Goal: Ask a question

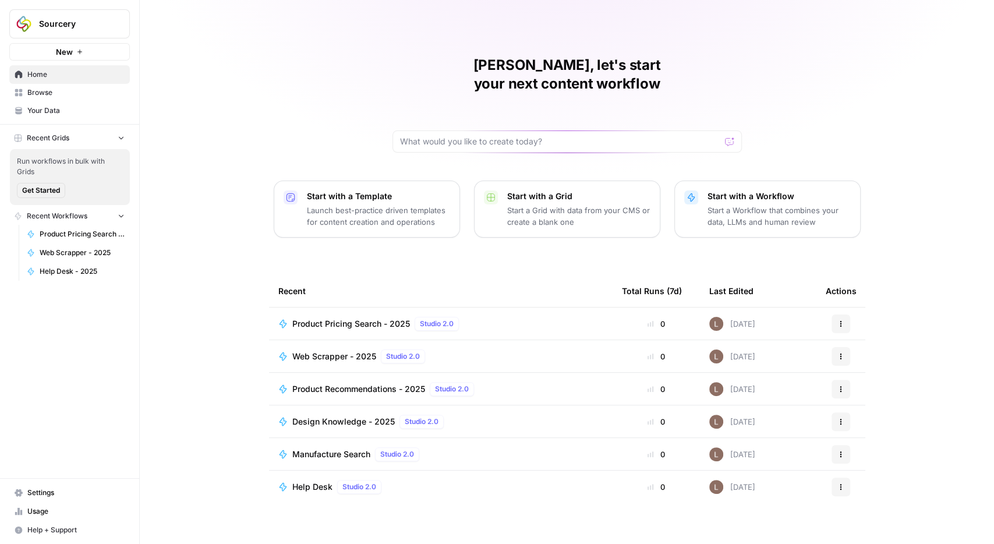
click at [38, 94] on span "Browse" at bounding box center [75, 92] width 97 height 10
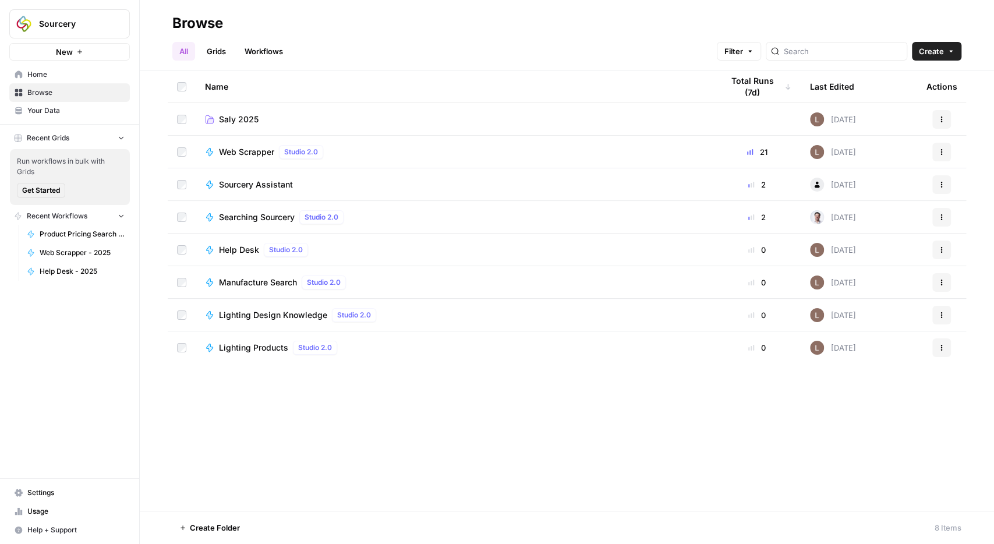
click at [239, 187] on span "Sourcery Assistant" at bounding box center [256, 185] width 74 height 12
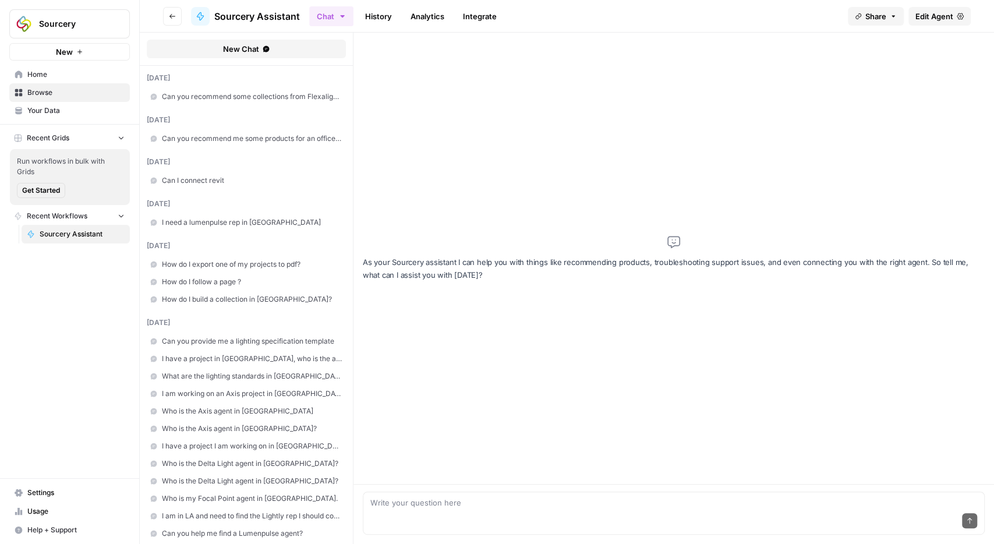
click at [407, 502] on textarea at bounding box center [674, 503] width 607 height 12
type textarea "How do I add a collection"
